Goal: Transaction & Acquisition: Purchase product/service

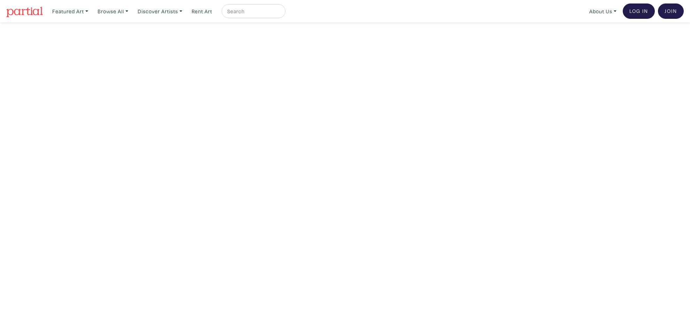
click at [279, 8] on input "text" at bounding box center [253, 11] width 52 height 9
type input "wild rose"
click at [280, 13] on button "submit" at bounding box center [280, 13] width 0 height 0
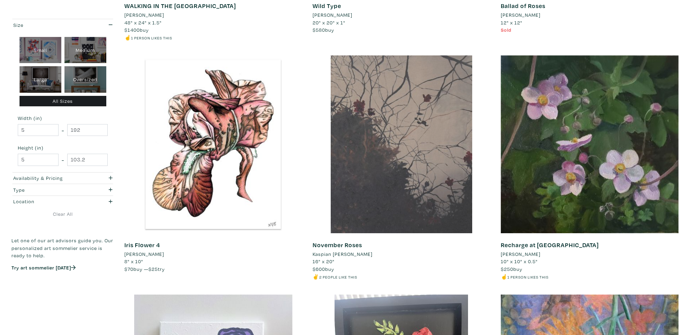
scroll to position [1504, 0]
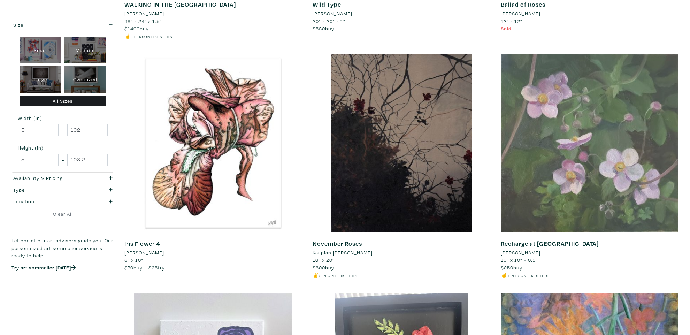
click at [564, 143] on div at bounding box center [590, 143] width 178 height 178
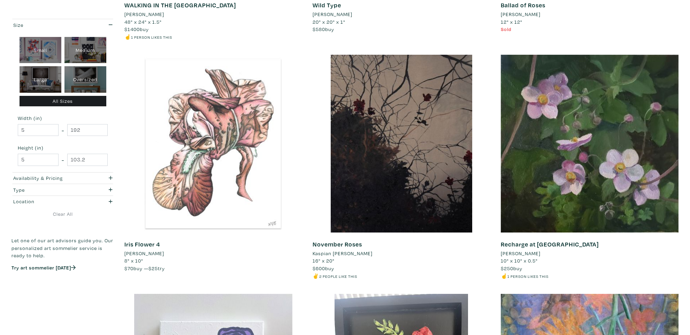
click at [130, 115] on div at bounding box center [213, 144] width 178 height 178
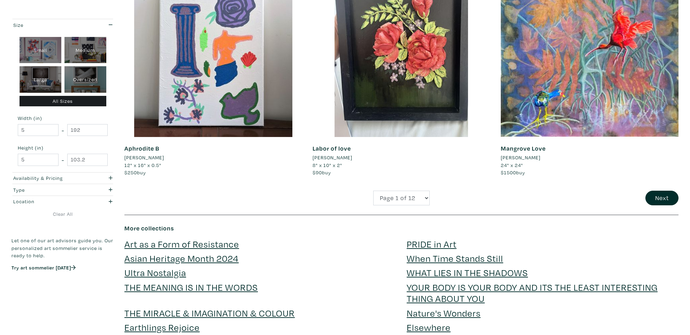
scroll to position [1904, 0]
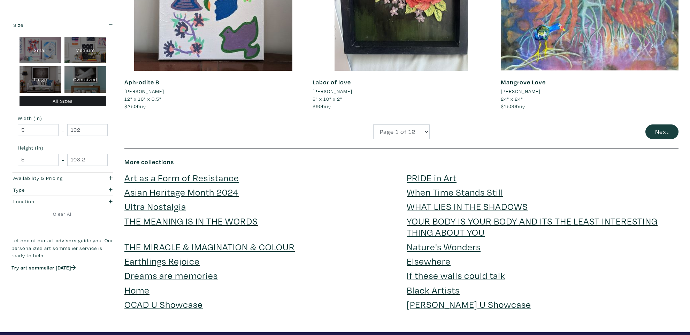
click at [666, 124] on button "Next" at bounding box center [662, 131] width 33 height 15
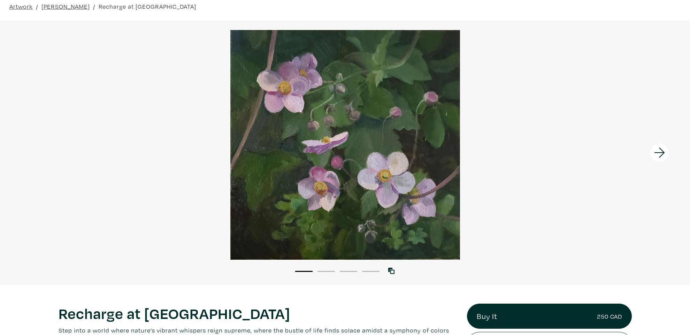
scroll to position [30, 0]
click at [661, 155] on icon at bounding box center [660, 152] width 24 height 19
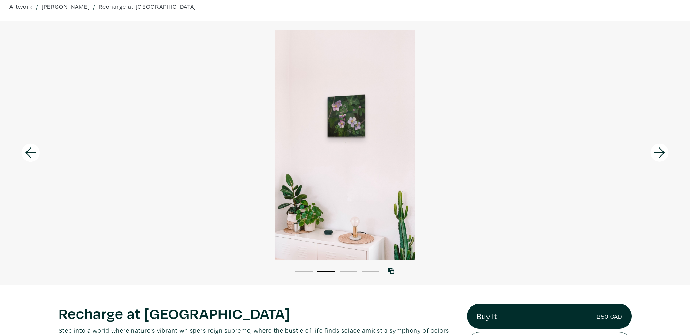
drag, startPoint x: 661, startPoint y: 154, endPoint x: 680, endPoint y: 146, distance: 20.9
click at [661, 154] on icon at bounding box center [660, 152] width 24 height 19
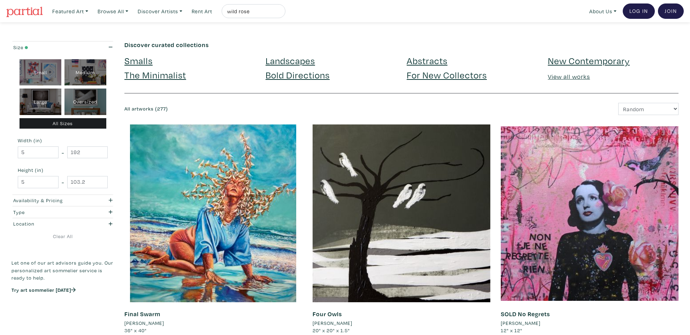
click at [109, 198] on icon "button" at bounding box center [111, 200] width 4 height 5
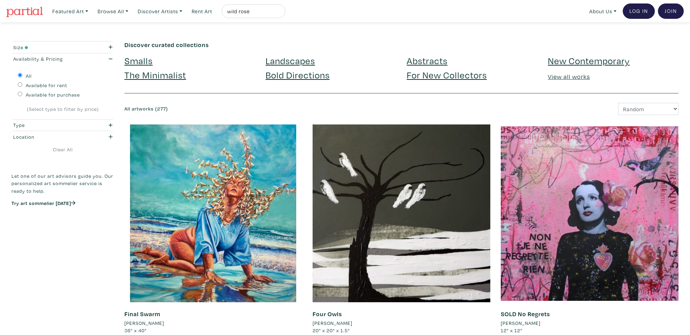
drag, startPoint x: 20, startPoint y: 93, endPoint x: 77, endPoint y: 98, distance: 57.4
click at [20, 93] on input "Available for purchase" at bounding box center [20, 94] width 5 height 5
radio input "true"
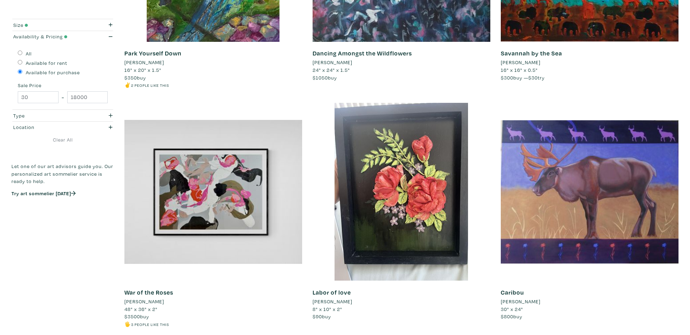
scroll to position [1718, 0]
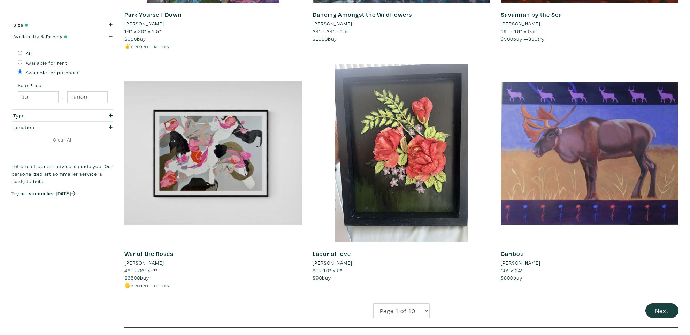
click at [664, 303] on button "Next" at bounding box center [662, 310] width 33 height 15
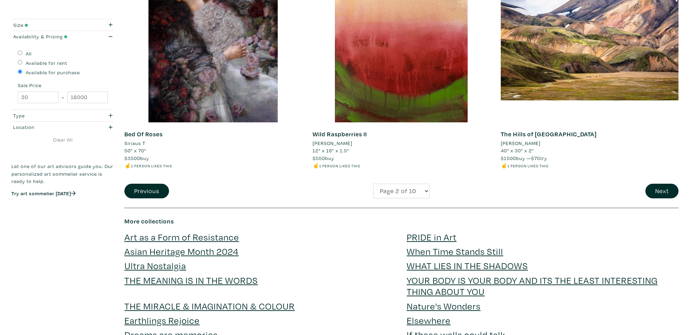
scroll to position [1852, 0]
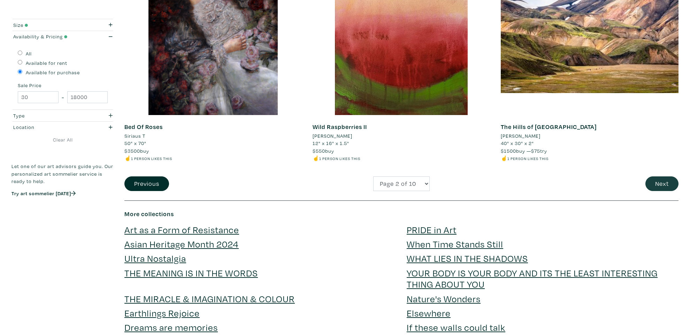
click at [663, 176] on button "Next" at bounding box center [662, 183] width 33 height 15
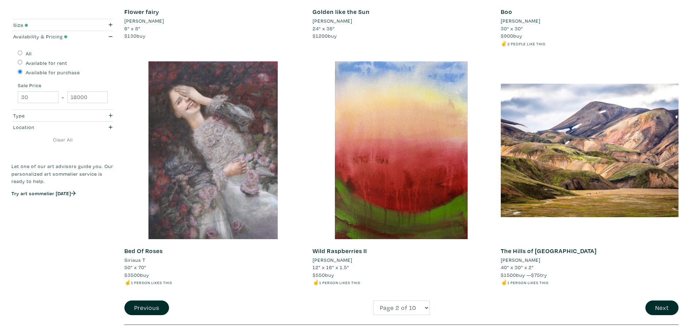
scroll to position [1727, 0]
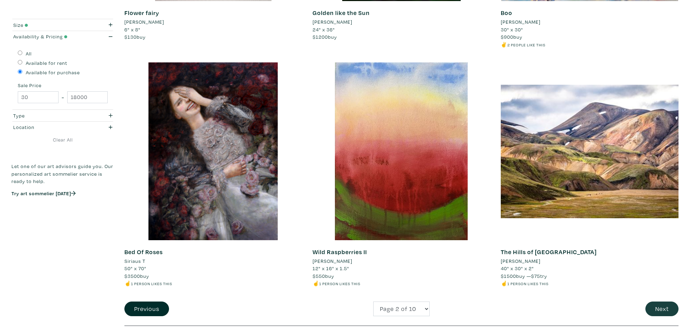
click at [657, 302] on button "Next" at bounding box center [662, 309] width 33 height 15
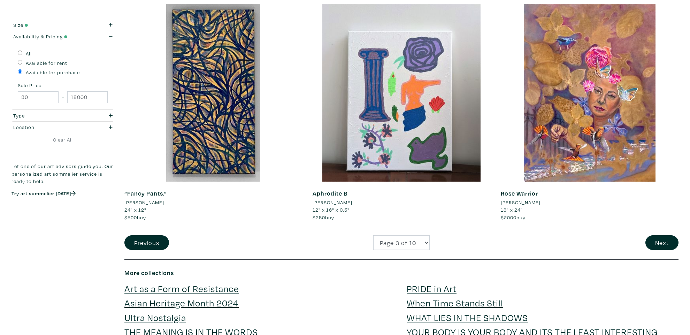
scroll to position [1785, 0]
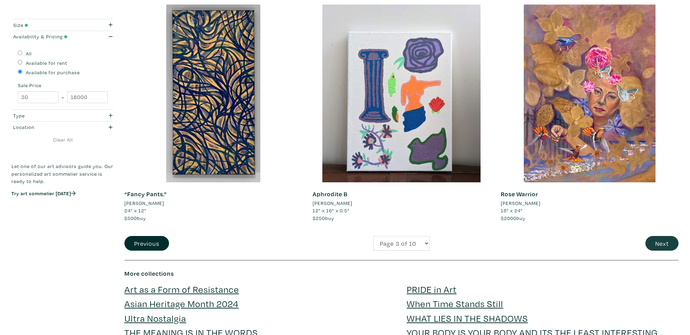
click at [656, 236] on button "Next" at bounding box center [662, 243] width 33 height 15
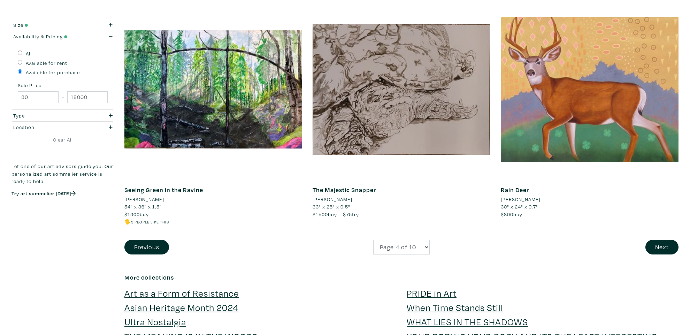
scroll to position [1794, 0]
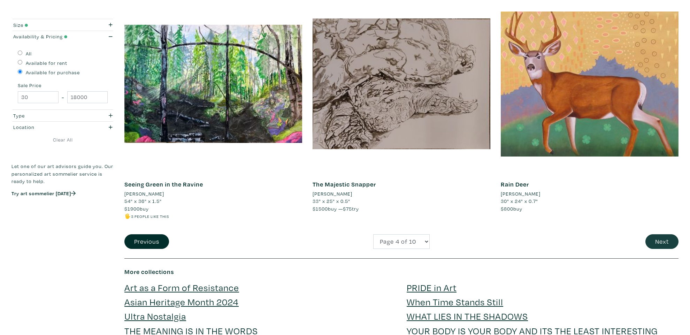
click at [659, 237] on button "Next" at bounding box center [662, 241] width 33 height 15
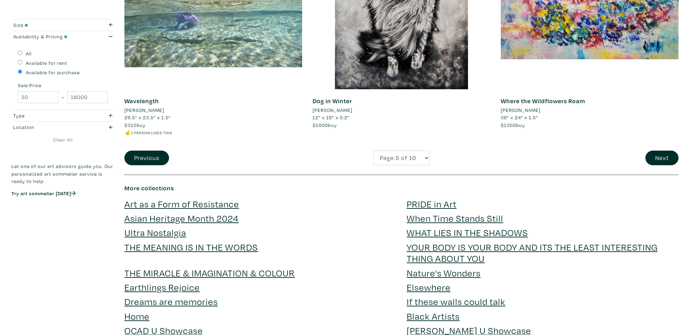
scroll to position [1876, 0]
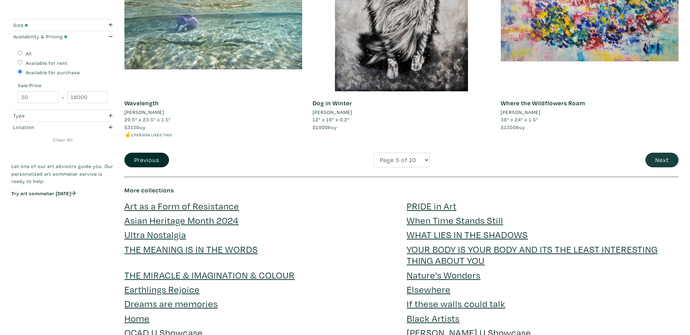
drag, startPoint x: 663, startPoint y: 150, endPoint x: 658, endPoint y: 158, distance: 9.4
click at [663, 153] on button "Next" at bounding box center [662, 160] width 33 height 15
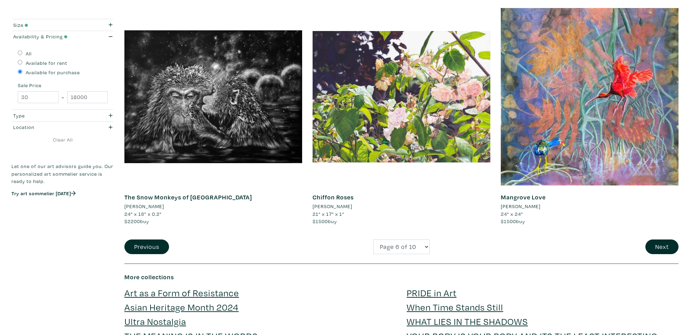
scroll to position [1789, 0]
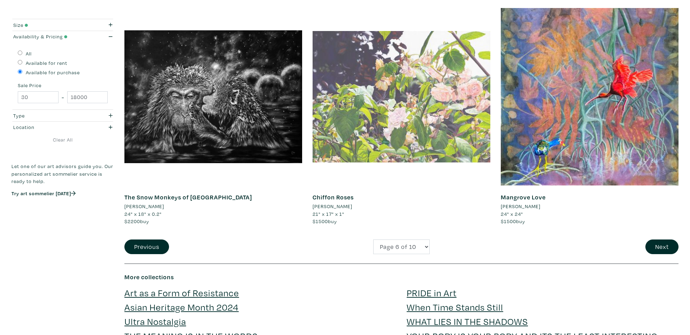
click at [420, 108] on div at bounding box center [402, 97] width 178 height 178
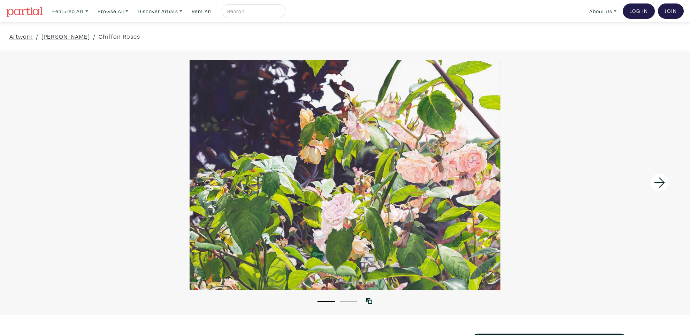
click at [656, 188] on icon at bounding box center [660, 182] width 24 height 19
